Goal: Task Accomplishment & Management: Complete application form

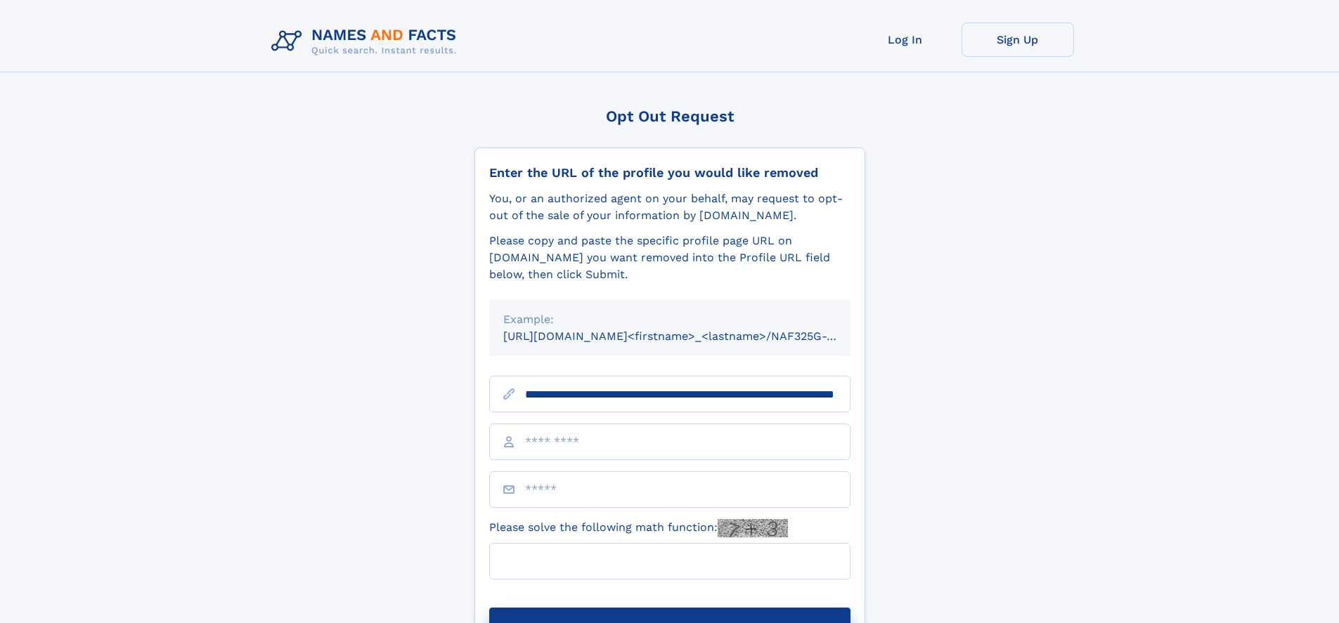
scroll to position [0, 148]
type input "**********"
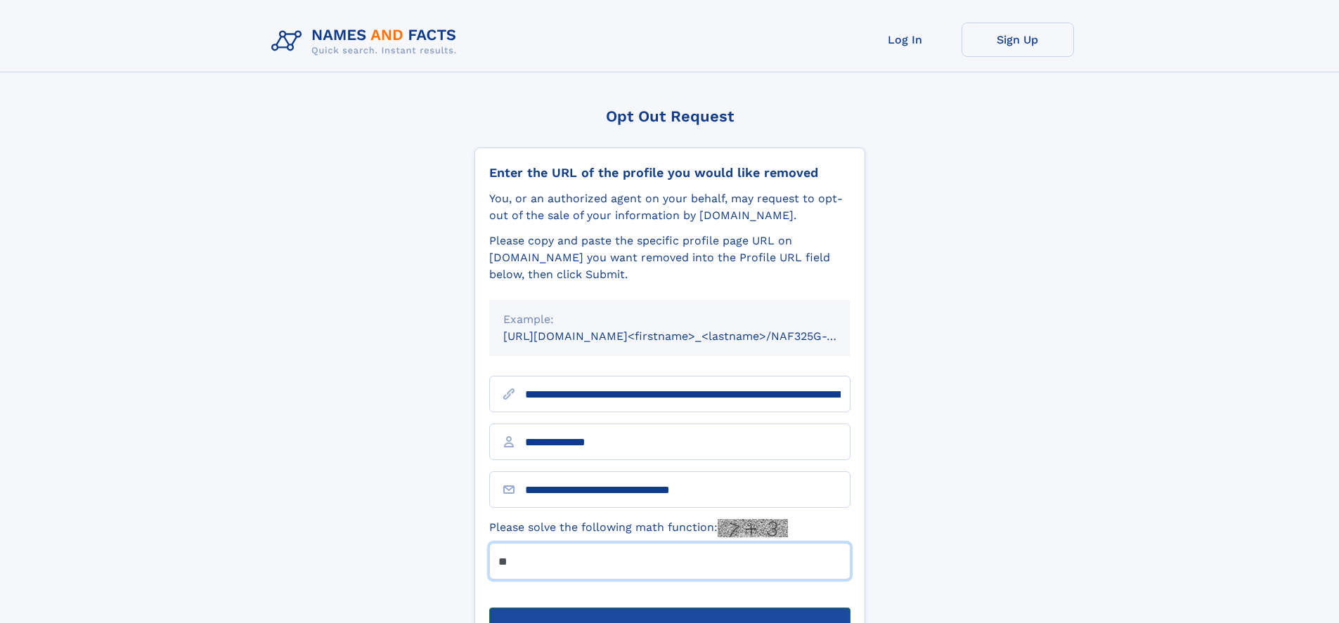
type input "**"
click at [669, 608] on button "Submit Opt Out Request" at bounding box center [669, 630] width 361 height 45
